Goal: Information Seeking & Learning: Learn about a topic

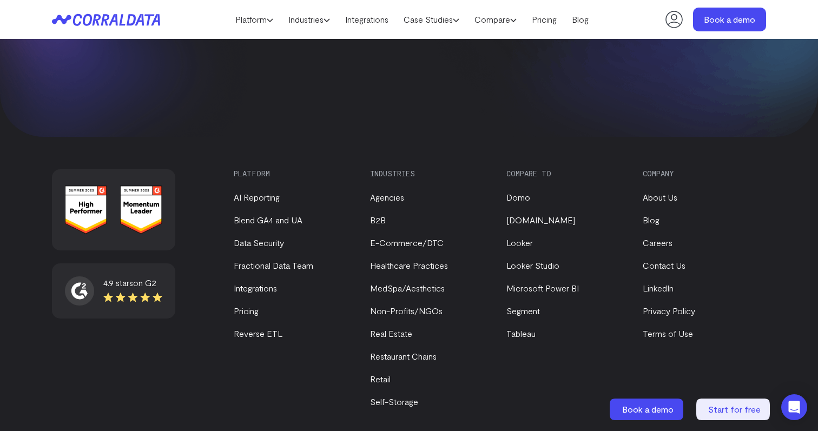
scroll to position [4660, 0]
click at [411, 236] on link "E-Commerce/DTC" at bounding box center [407, 241] width 74 height 10
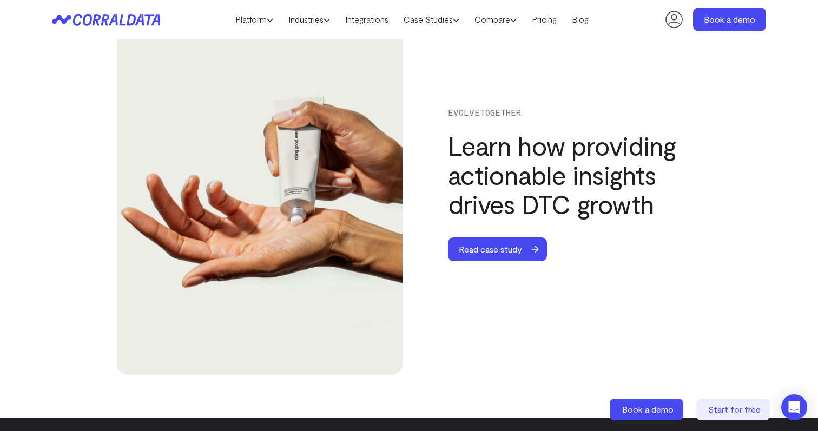
scroll to position [3365, 0]
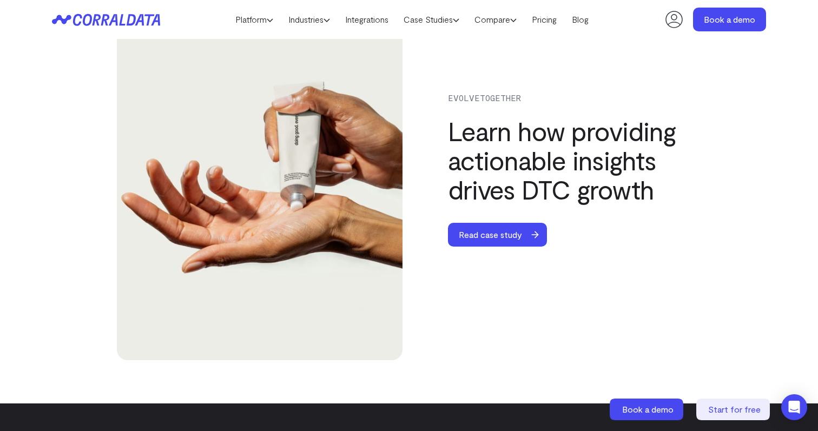
click at [328, 247] on img at bounding box center [260, 169] width 286 height 381
click at [490, 240] on span "Read case study" at bounding box center [490, 235] width 85 height 24
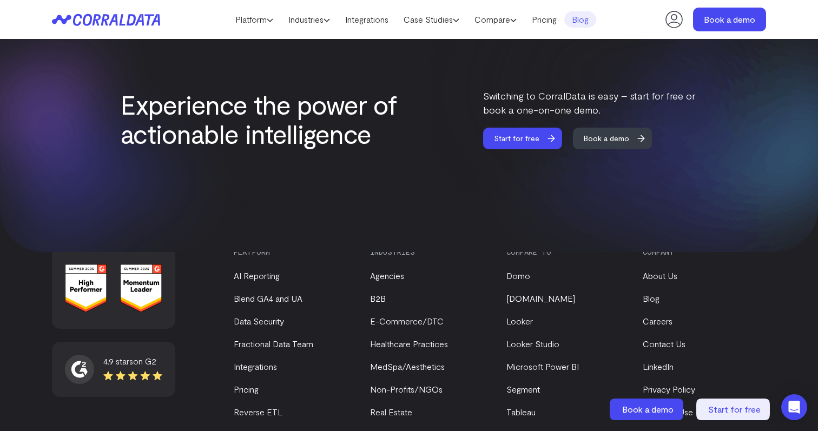
scroll to position [2456, 0]
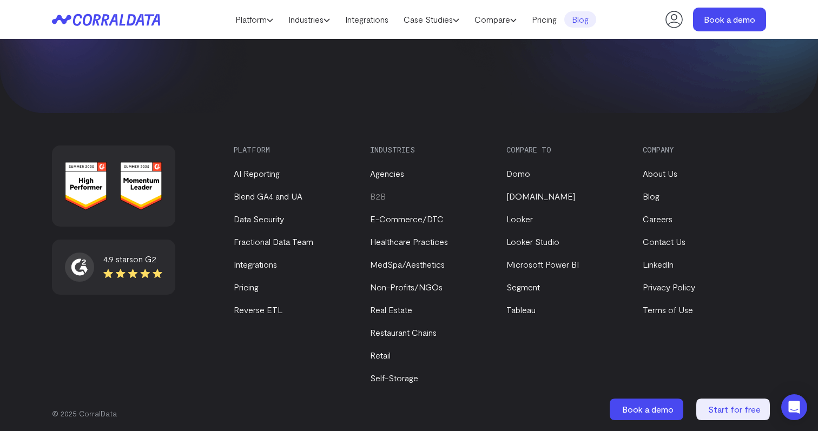
click at [379, 192] on link "B2B" at bounding box center [378, 196] width 16 height 10
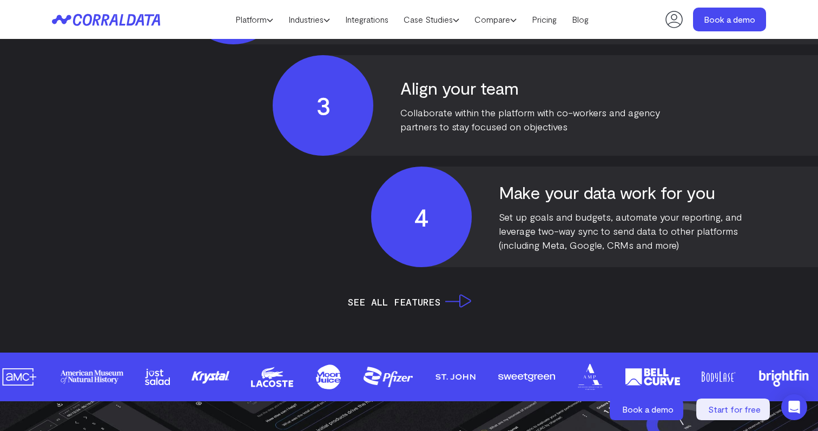
scroll to position [2441, 0]
